Goal: Submit feedback/report problem

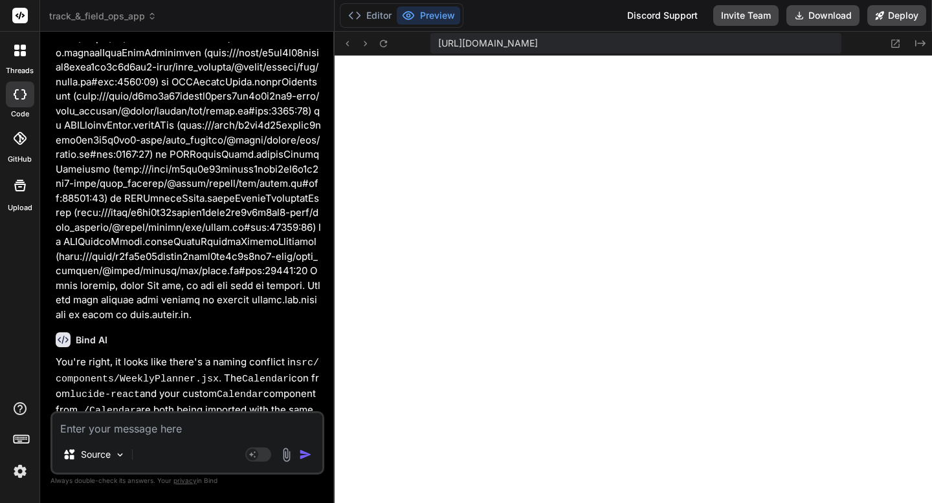
scroll to position [5341, 0]
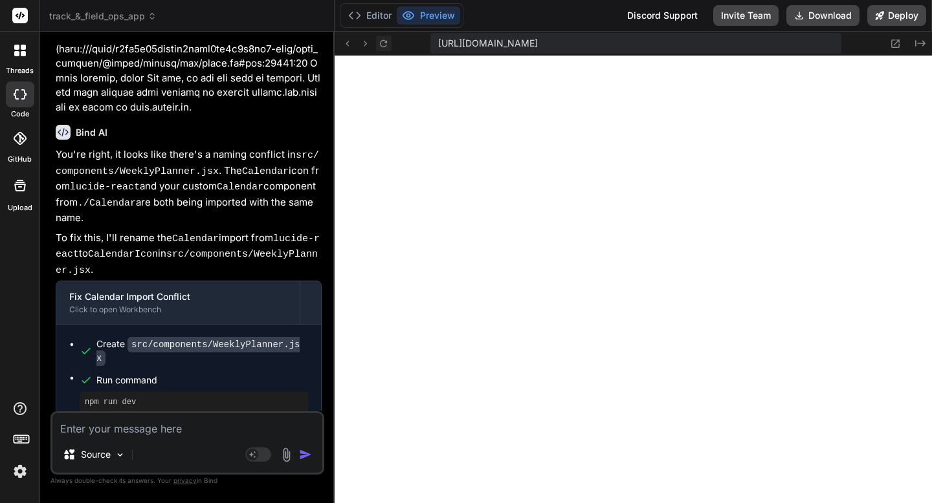
click at [381, 46] on icon at bounding box center [383, 43] width 11 height 11
click at [161, 429] on textarea at bounding box center [187, 425] width 270 height 23
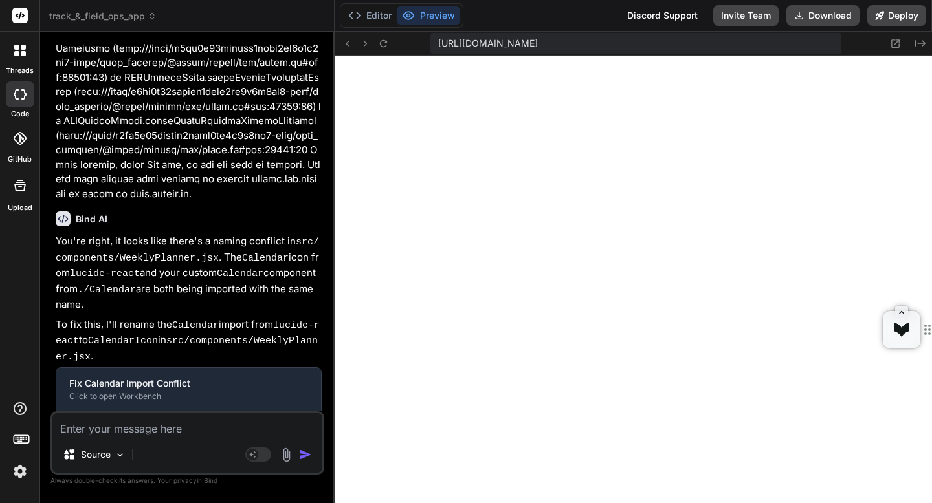
scroll to position [5341, 0]
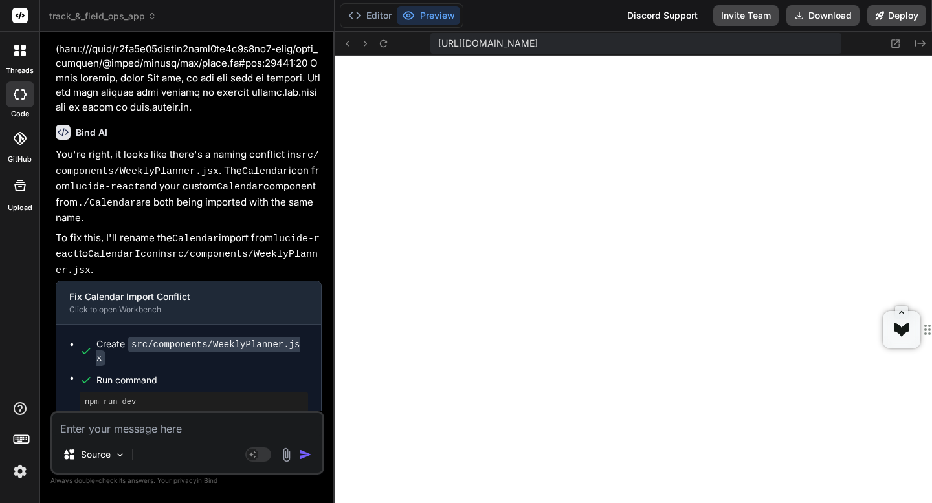
type textarea "T"
type textarea "x"
type textarea "Ta"
type textarea "x"
type textarea "Take"
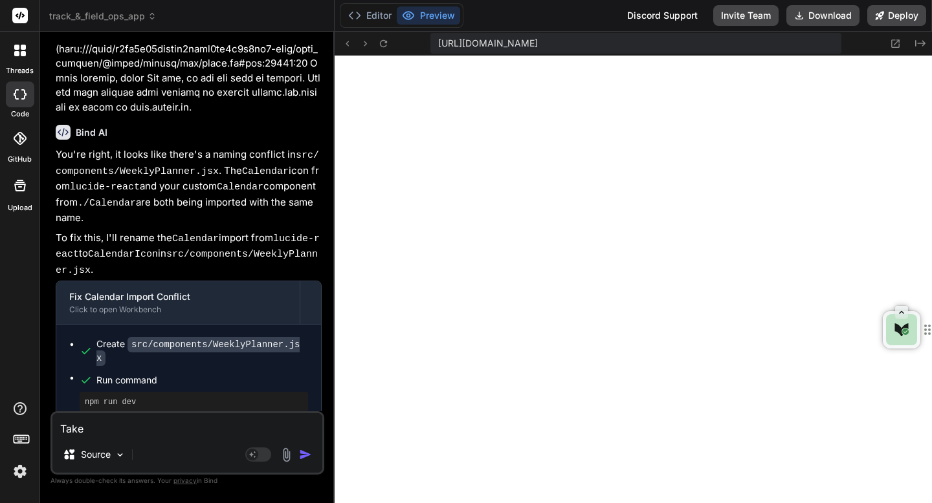
type textarea "x"
type textarea "Take"
type textarea "x"
type textarea "Take a"
type textarea "x"
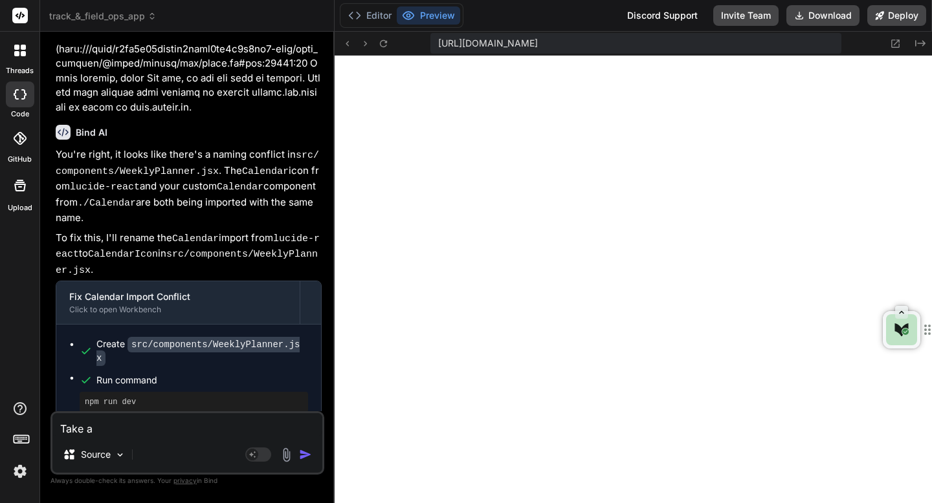
type textarea "Take a"
type textarea "x"
type textarea "Take a l"
type textarea "x"
type textarea "Take a lo"
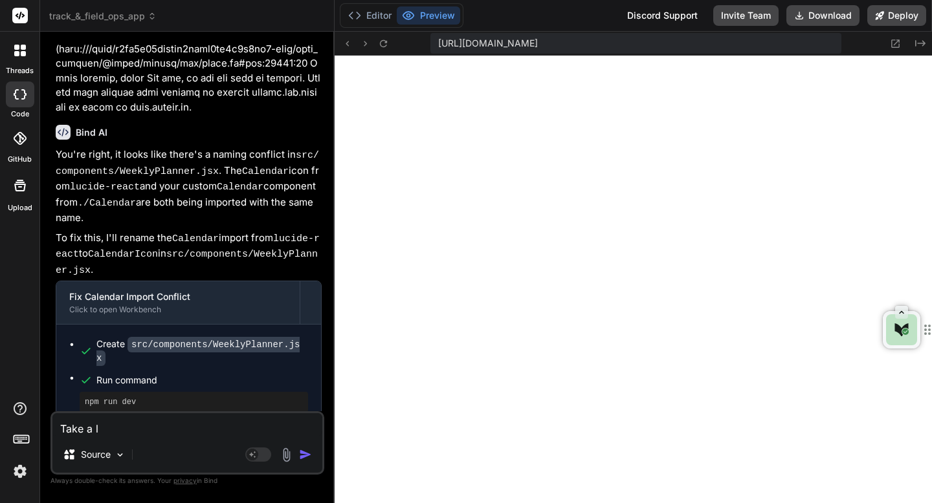
type textarea "x"
type textarea "Take a loo"
type textarea "x"
type textarea "Take a look"
type textarea "x"
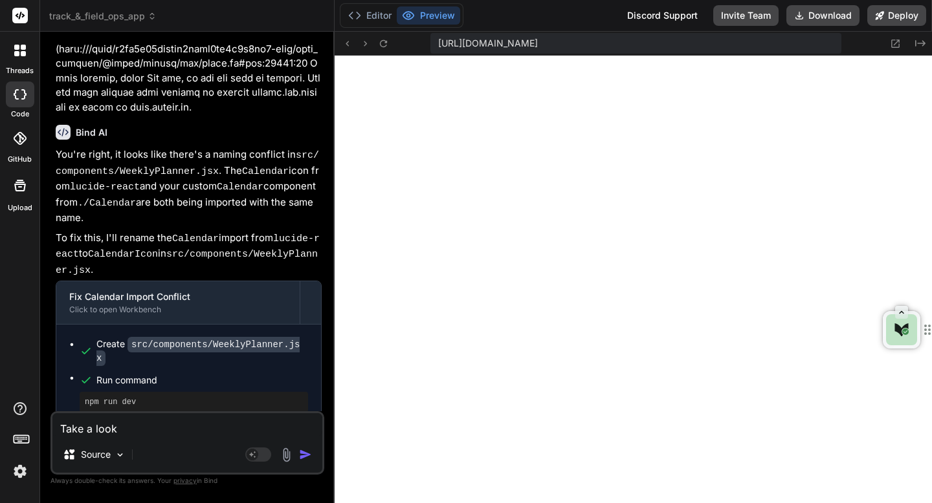
type textarea "Take a look"
type textarea "x"
type textarea "Take a look a"
type textarea "x"
type textarea "Take a look at"
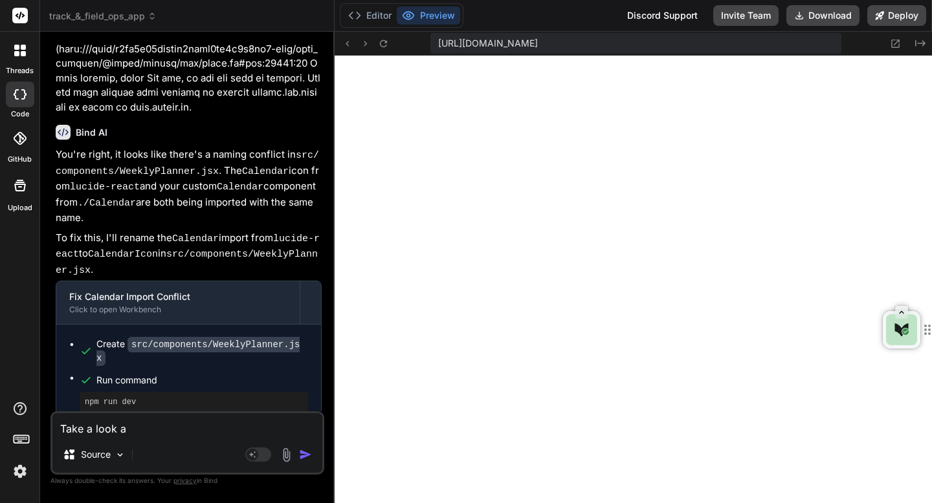
type textarea "x"
type textarea "Take a look ath"
type textarea "x"
type textarea "Take a look ath"
type textarea "x"
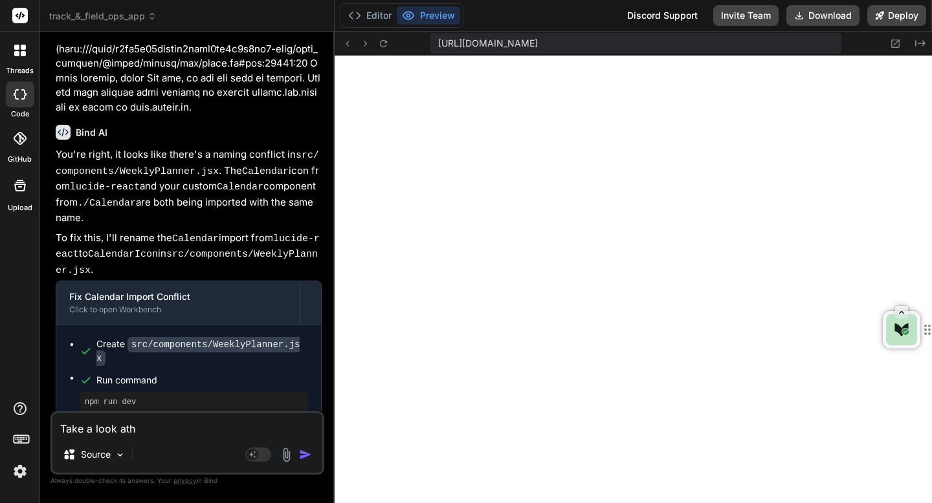
type textarea "Take a look ath t"
type textarea "x"
type textarea "Take a look ath"
type textarea "x"
type textarea "Take a look ath"
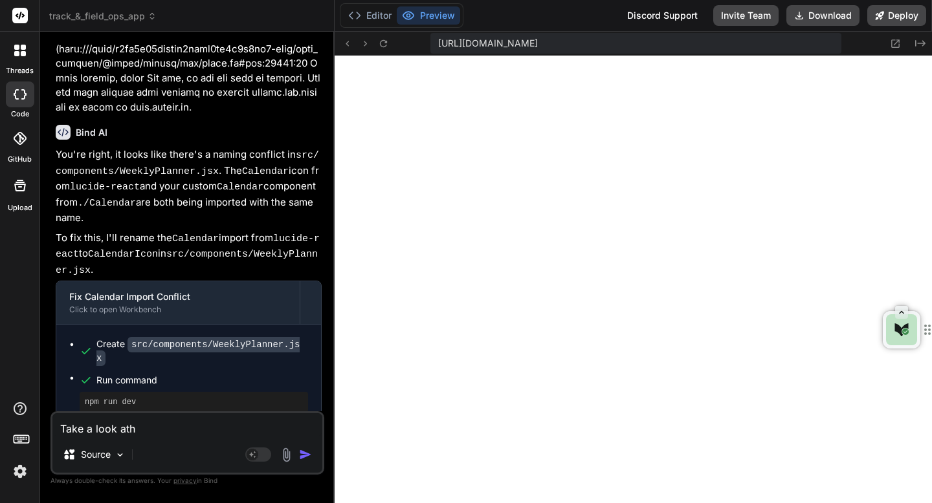
type textarea "x"
type textarea "Take a look at"
type textarea "x"
type textarea "Take a look at"
type textarea "x"
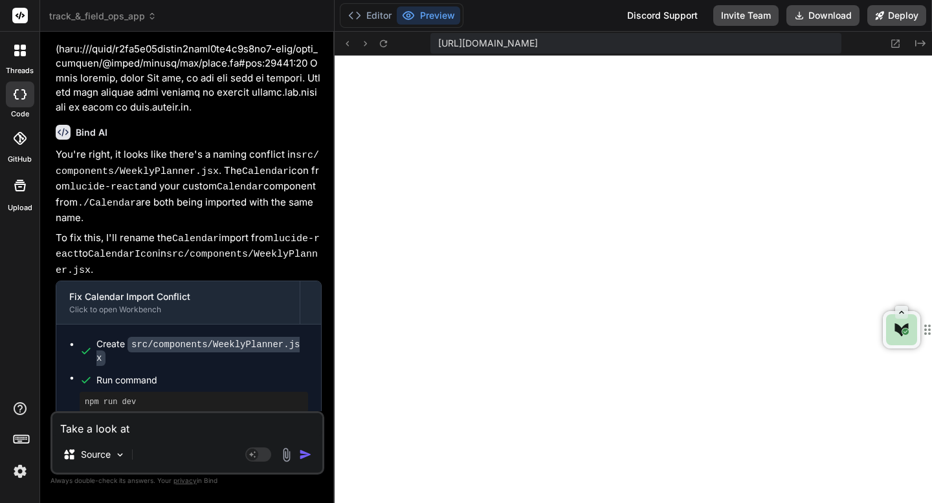
type textarea "Take a look at t"
type textarea "x"
type textarea "Take a look at th"
type textarea "x"
type textarea "Take a look at the"
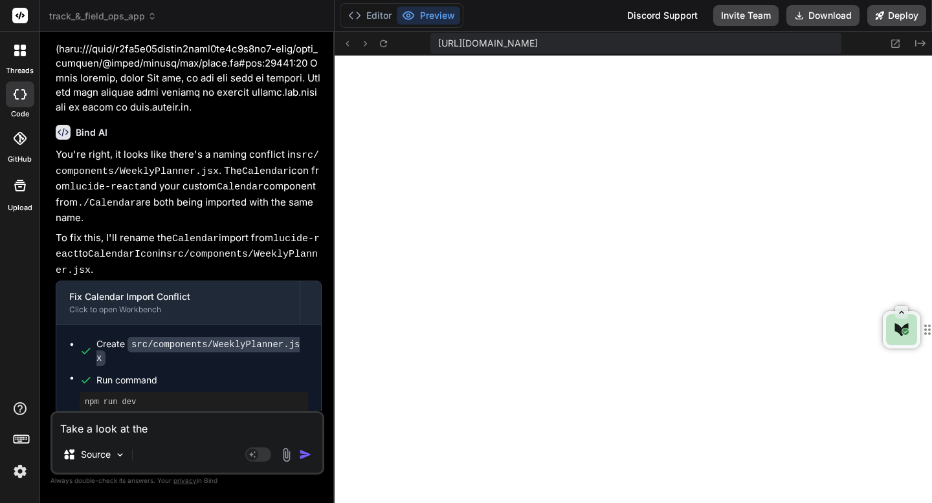
type textarea "x"
type textarea "Take a look at the"
type textarea "x"
type textarea "Take a look at the e"
type textarea "x"
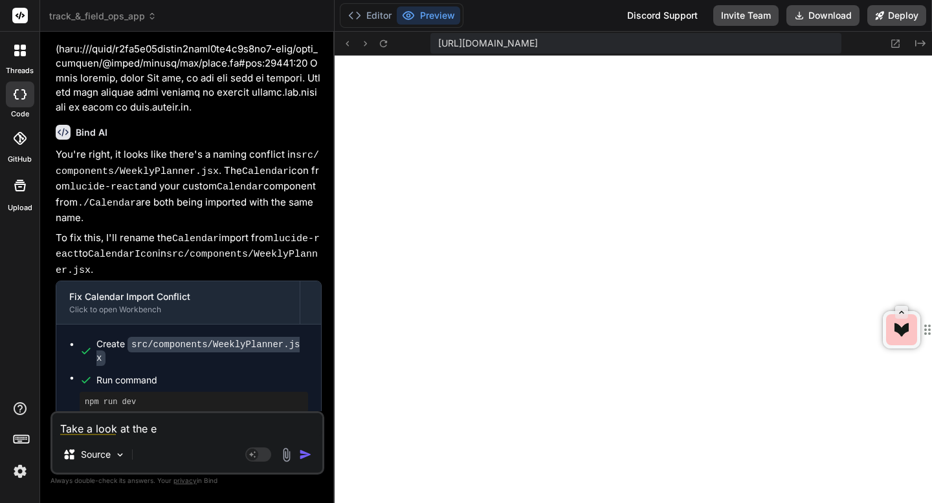
type textarea "Take a look at the er"
type textarea "x"
type textarea "Take a look at the err"
type textarea "x"
type textarea "Take a look at the erro"
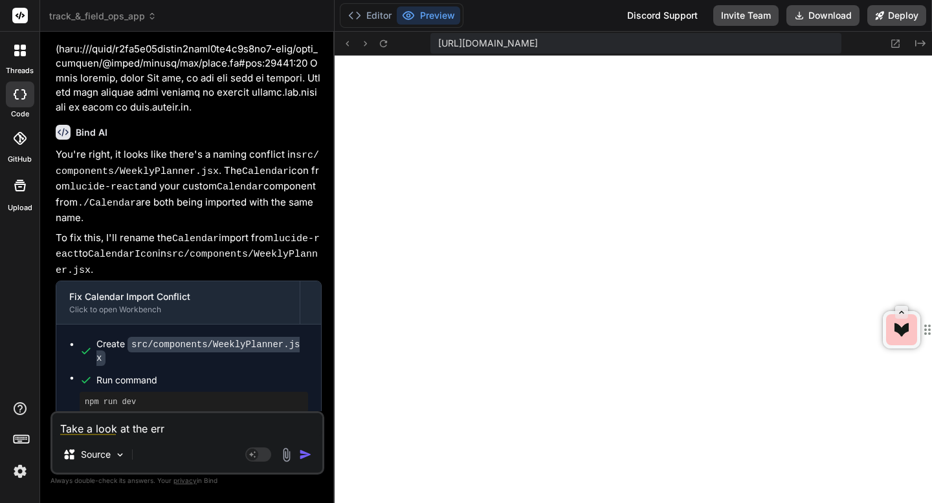
type textarea "x"
type textarea "Take a look at the error"
type textarea "x"
type textarea "Take a look at the error"
type textarea "x"
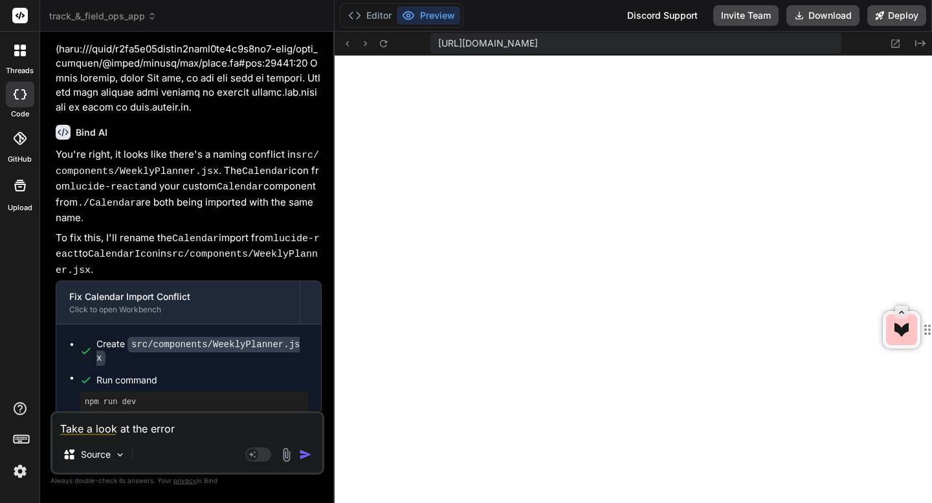
type textarea "Take a look at the error a"
type textarea "x"
type textarea "Take a look at the error an"
type textarea "x"
type textarea "Take a look at the error and"
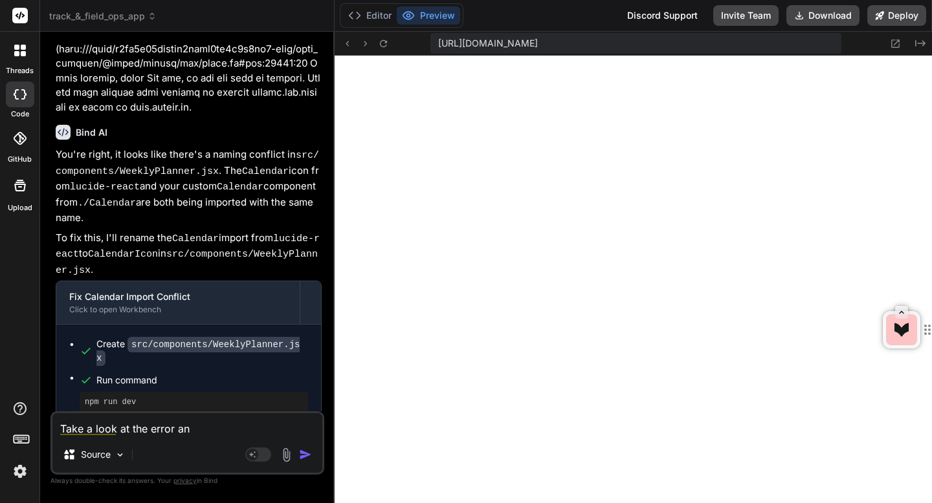
type textarea "x"
type textarea "Take a look at the error and"
type textarea "x"
type textarea "Take a look at the error and f"
type textarea "x"
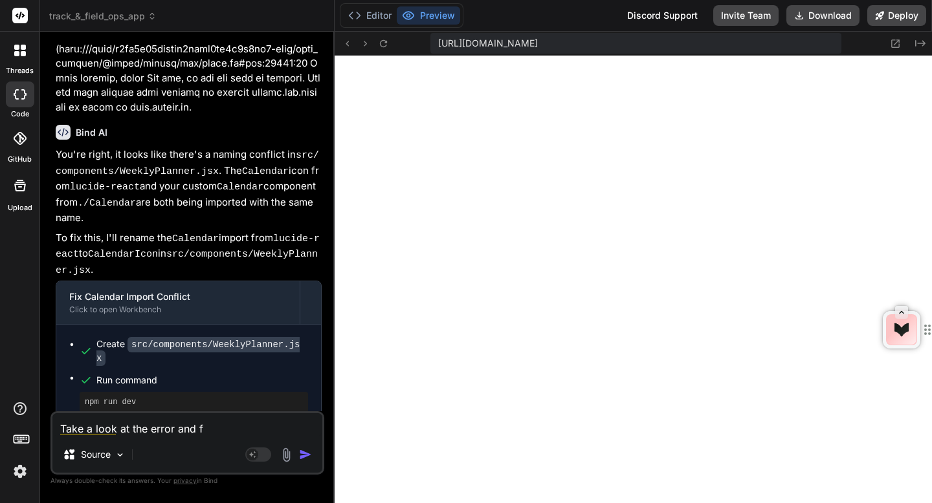
type textarea "Take a look at the error and fi"
type textarea "x"
type textarea "Take a look at the error and fix"
type textarea "x"
type textarea "Take a look at the error and fix"
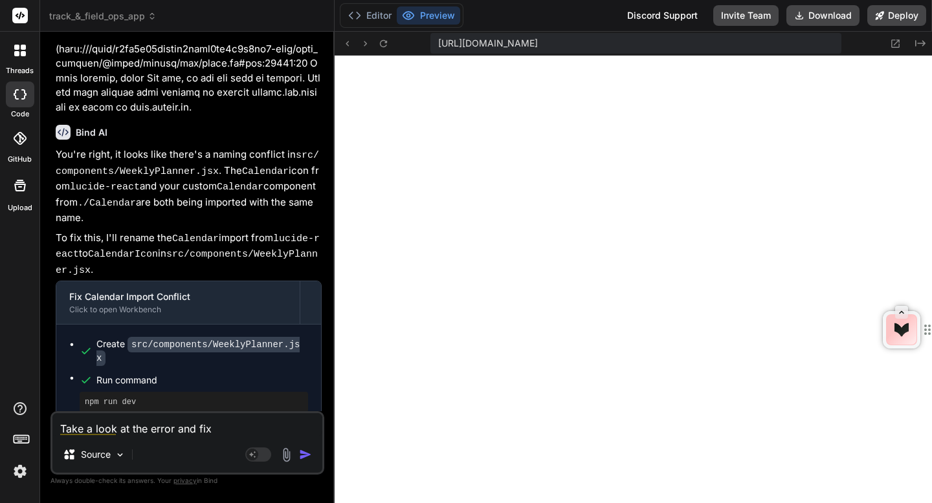
type textarea "x"
type textarea "Take a look at the error and fix p"
type textarea "x"
type textarea "Take a look at the error and fix pl"
type textarea "x"
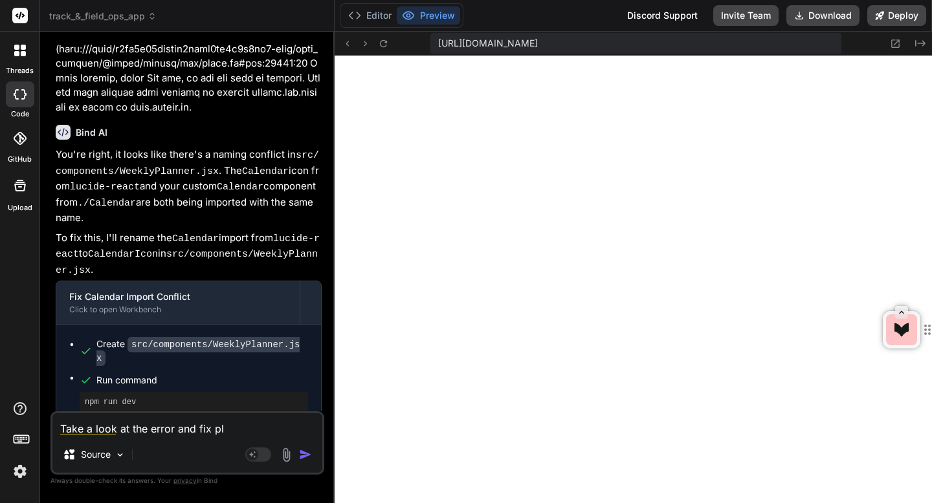
type textarea "Take a look at the error and fix ple"
type textarea "x"
type textarea "Take a look at the error and fix plea"
type textarea "x"
type textarea "Take a look at the error and fix pleas"
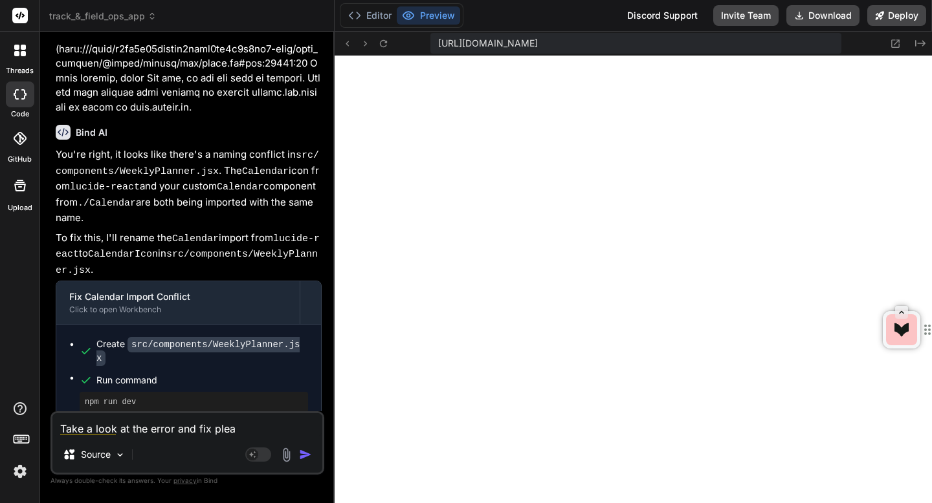
type textarea "x"
type textarea "Take a look at the error and fix please"
type textarea "x"
type textarea "Take a look at the error and fix please"
type textarea "x"
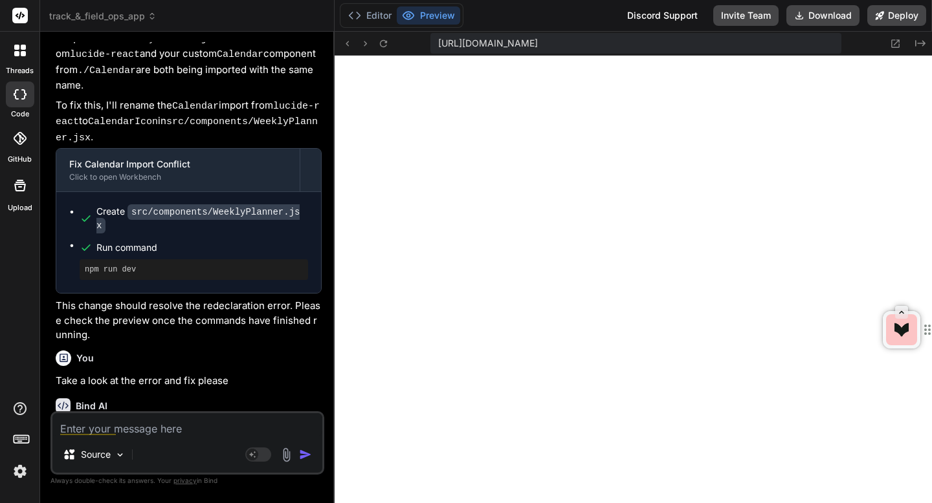
scroll to position [5475, 0]
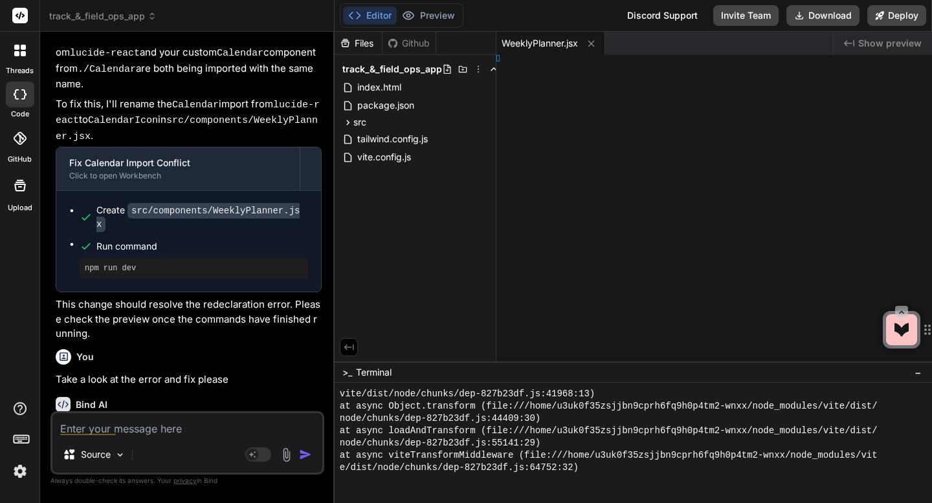
type textarea "x"
